Goal: Find specific page/section: Find specific page/section

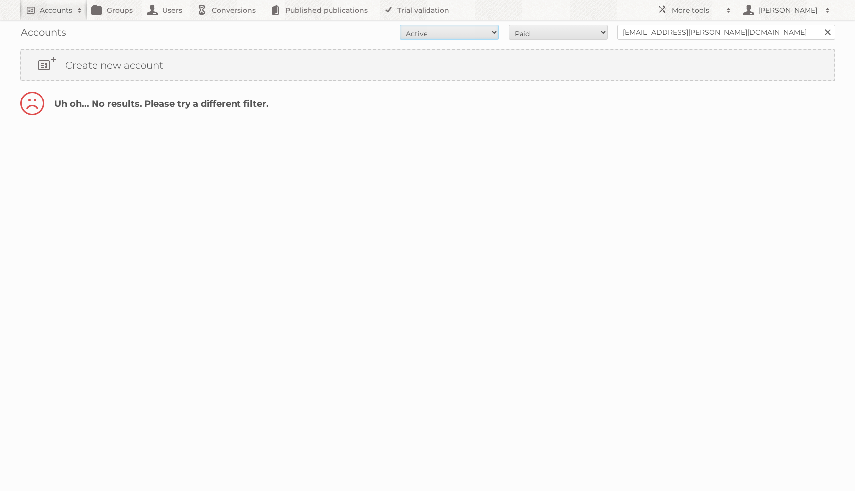
click at [449, 29] on select "All Active Expired Pending" at bounding box center [449, 32] width 99 height 15
select select "all"
click at [400, 25] on select "All Active Expired Pending" at bounding box center [449, 32] width 99 height 15
click at [528, 32] on select "All Paid Trials Self service" at bounding box center [558, 32] width 99 height 15
select select "all"
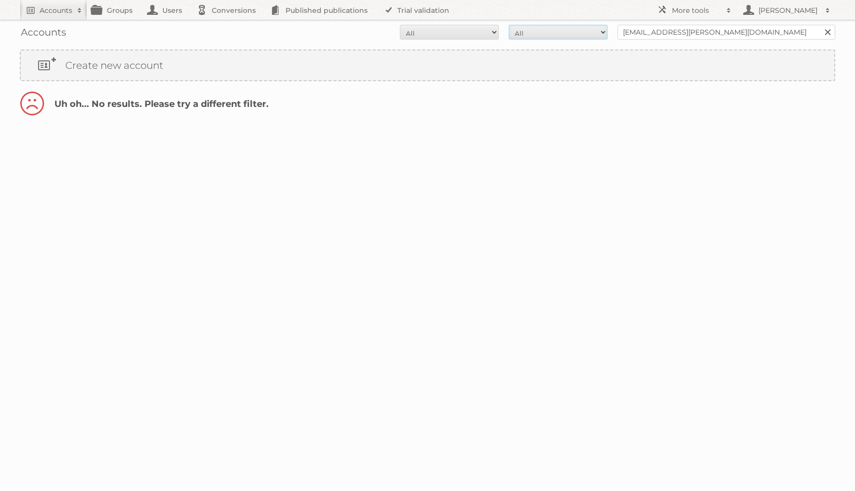
click at [509, 25] on select "All Paid Trials Self service" at bounding box center [558, 32] width 99 height 15
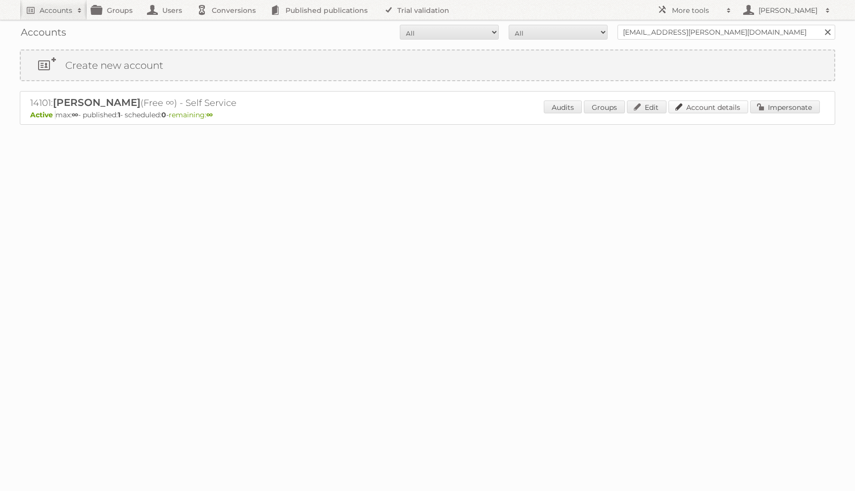
click at [678, 110] on link "Account details" at bounding box center [709, 106] width 80 height 13
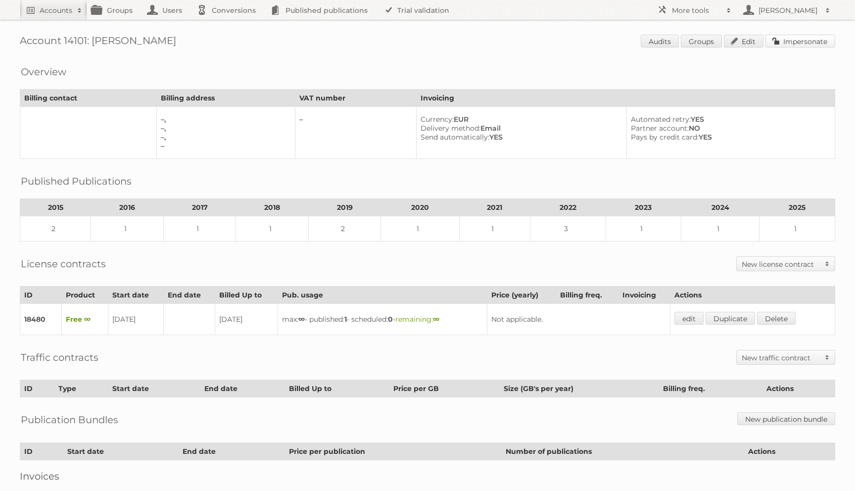
click at [776, 37] on link "Impersonate" at bounding box center [801, 41] width 70 height 13
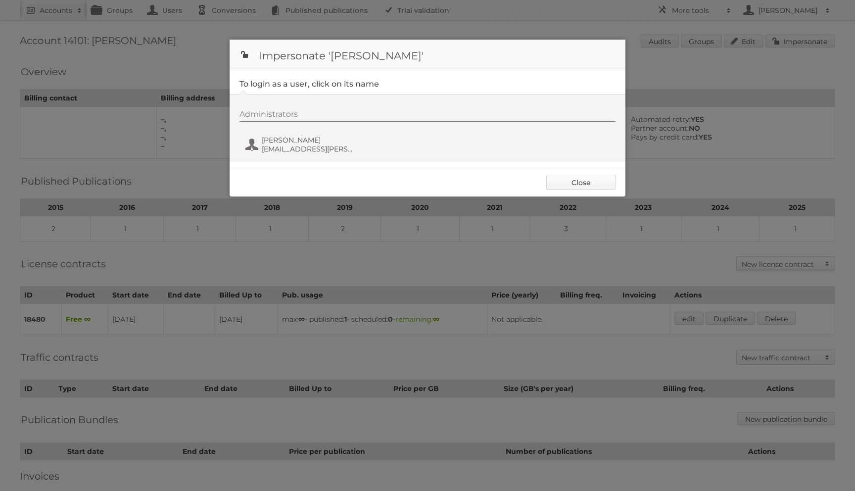
click at [560, 181] on link "Close" at bounding box center [580, 182] width 69 height 15
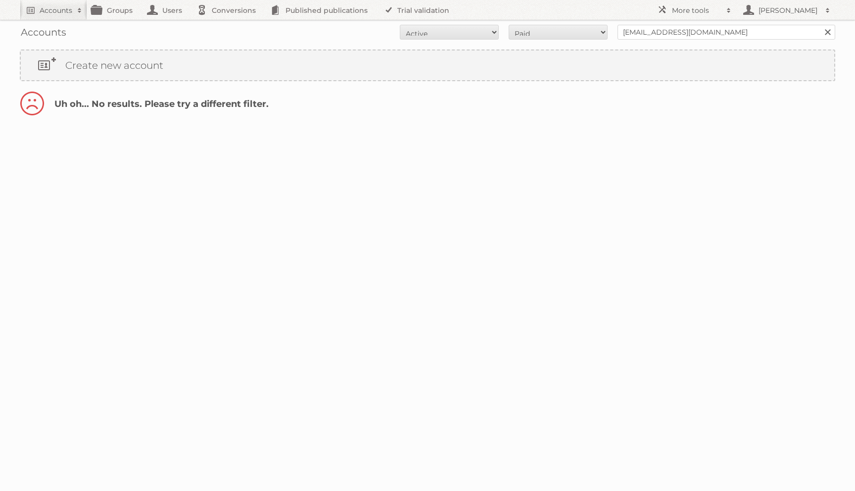
click at [530, 22] on div "Accounts All Active Expired Pending All Paid Trials Self service samirs@mypremi…" at bounding box center [428, 32] width 816 height 25
click at [524, 43] on div "Accounts All Active Expired Pending All Paid Trials Self service samirs@mypremi…" at bounding box center [428, 32] width 816 height 25
click at [525, 38] on select "All Paid Trials Self service" at bounding box center [558, 32] width 99 height 15
select select "all"
click at [509, 25] on select "All Paid Trials Self service" at bounding box center [558, 32] width 99 height 15
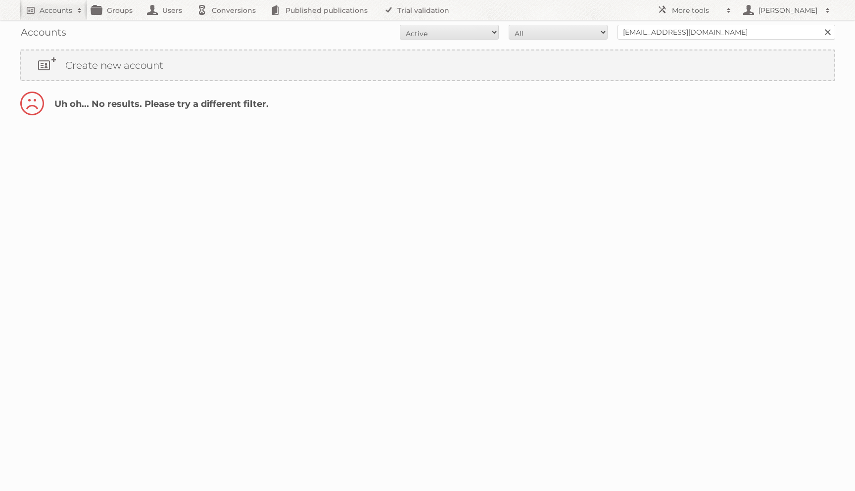
click at [463, 32] on select "All Active Expired Pending" at bounding box center [449, 32] width 99 height 15
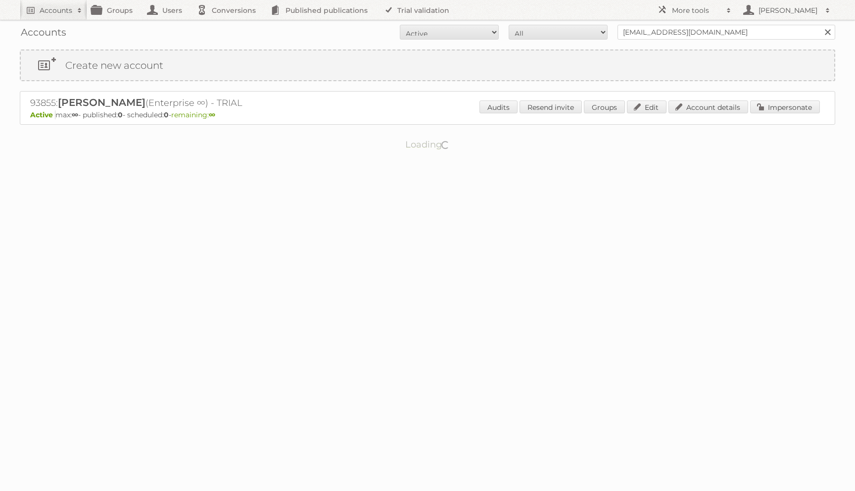
click at [452, 23] on div "Accounts All Active Expired Pending All Paid Trials Self service samirs@mypremi…" at bounding box center [428, 32] width 816 height 25
click at [727, 105] on link "Account details" at bounding box center [709, 106] width 80 height 13
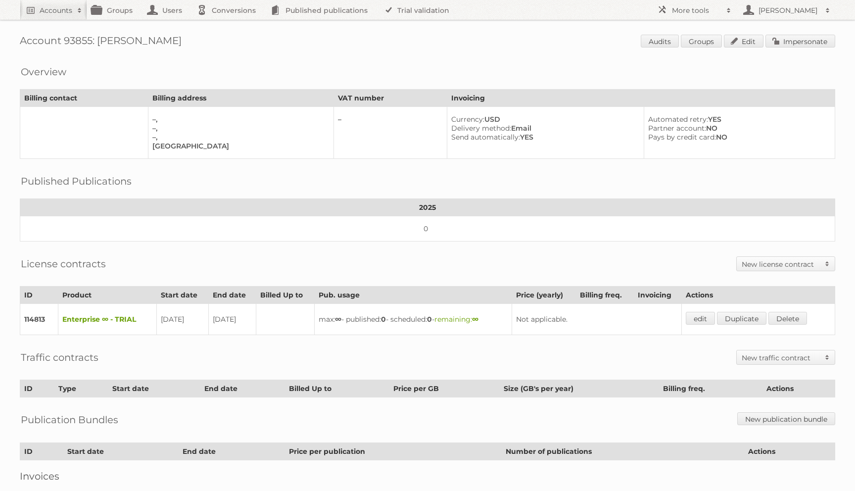
drag, startPoint x: 98, startPoint y: 42, endPoint x: 244, endPoint y: 46, distance: 146.1
click at [242, 46] on h1 "Account 93855: [PERSON_NAME] Audits Groups Edit Impersonate" at bounding box center [428, 42] width 816 height 15
copy h1 "[PERSON_NAME]"
